Goal: Information Seeking & Learning: Check status

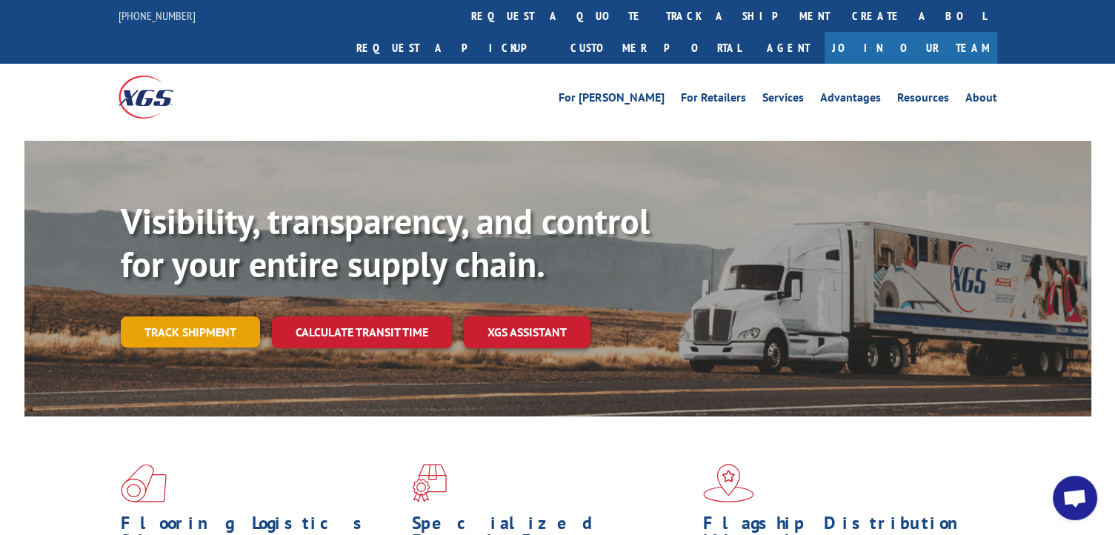
click at [151, 316] on link "Track shipment" at bounding box center [190, 331] width 139 height 31
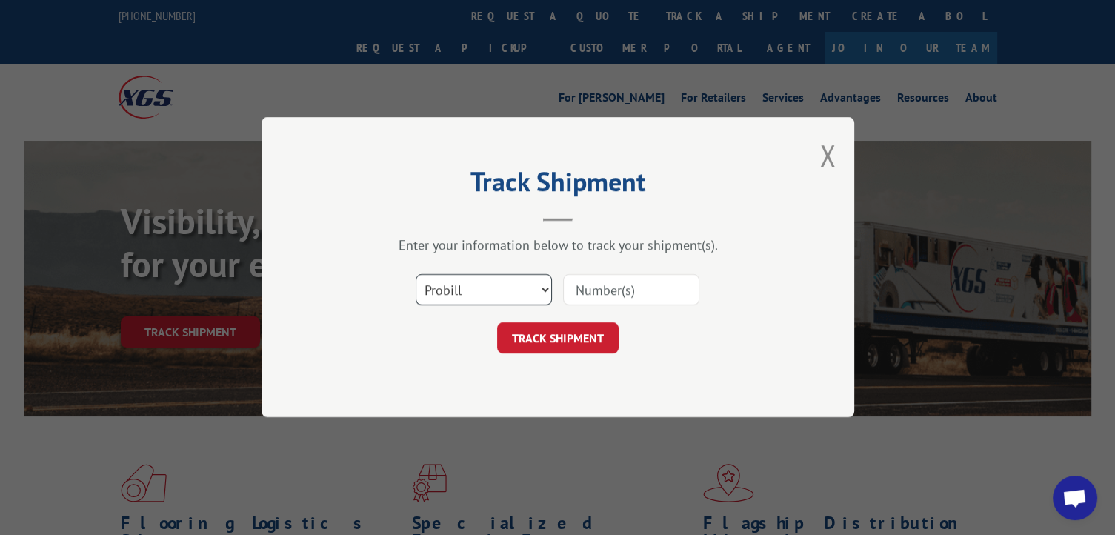
click at [501, 281] on select "Select category... Probill BOL PO" at bounding box center [484, 290] width 136 height 31
select select "bol"
click at [416, 275] on select "Select category... Probill BOL PO" at bounding box center [484, 290] width 136 height 31
click at [606, 285] on input at bounding box center [631, 290] width 136 height 31
type input "33955286"
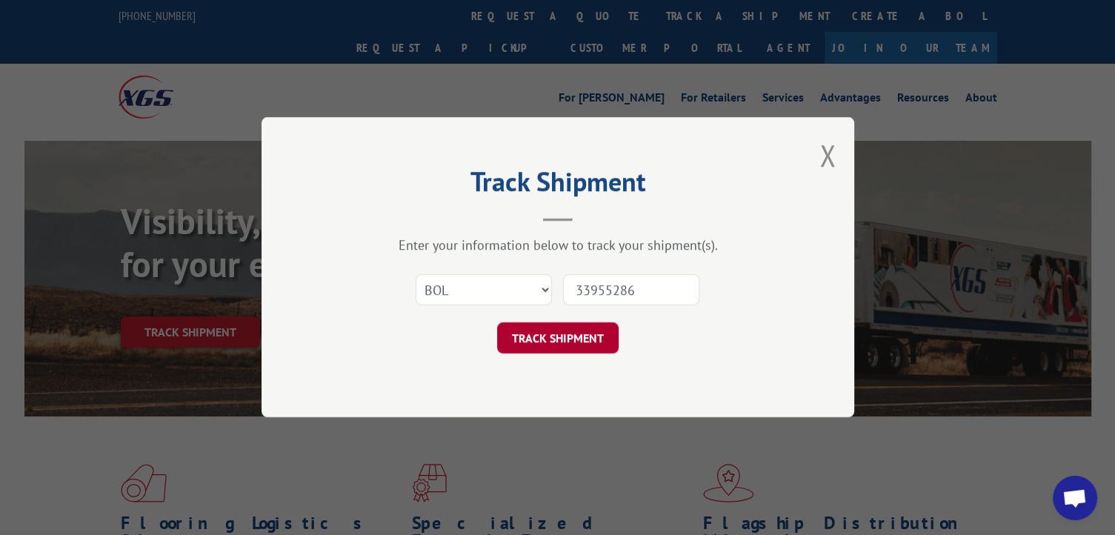
click at [554, 342] on button "TRACK SHIPMENT" at bounding box center [558, 338] width 122 height 31
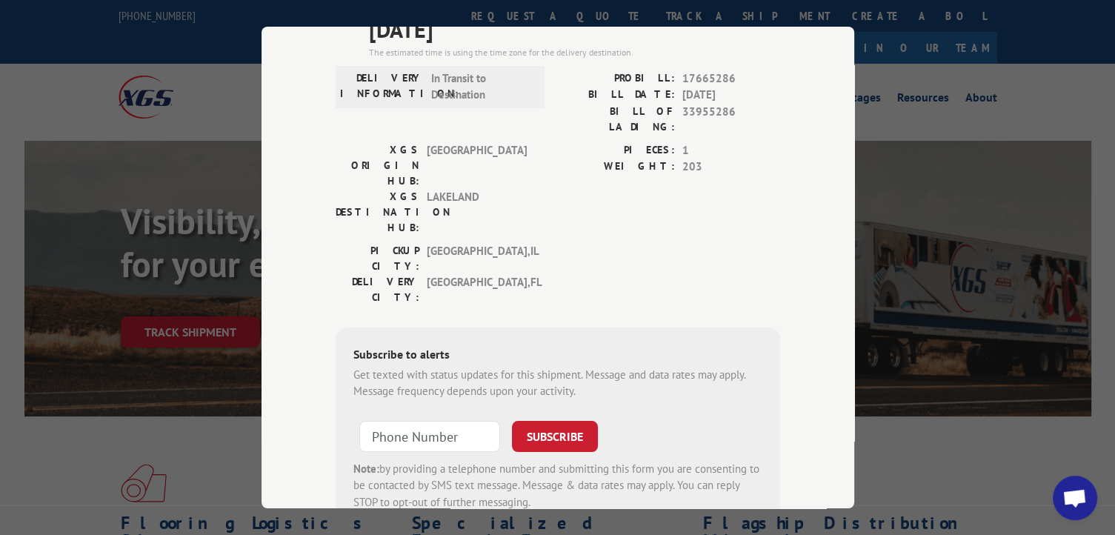
scroll to position [151, 0]
click at [409, 420] on input "+1 (___) ___-____" at bounding box center [429, 435] width 141 height 31
type input "[PHONE_NUMBER]"
click at [551, 420] on button "SUBSCRIBE" at bounding box center [555, 435] width 86 height 31
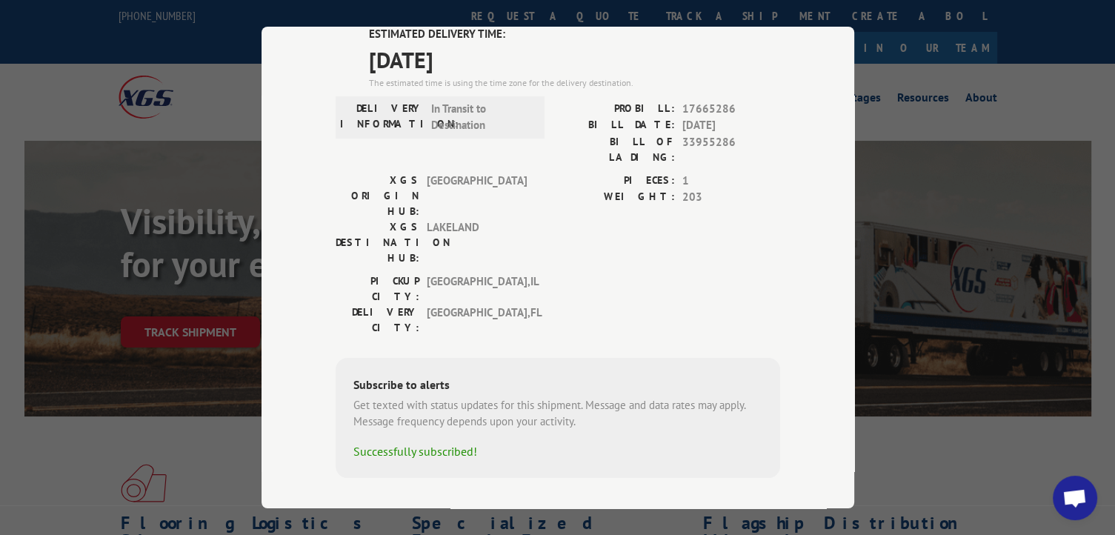
scroll to position [0, 0]
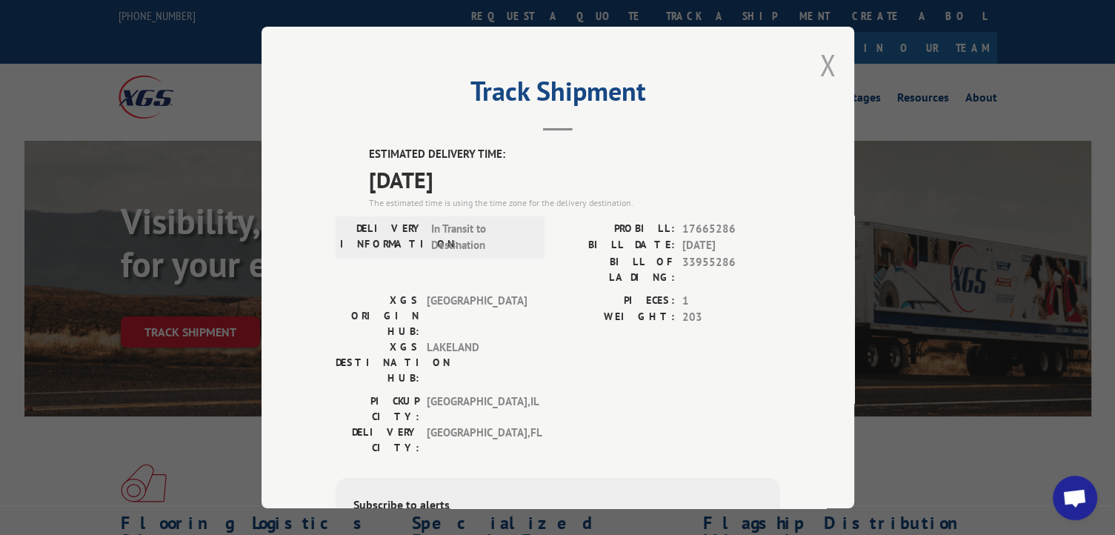
click at [820, 68] on button "Close modal" at bounding box center [828, 64] width 16 height 39
